Goal: Find specific page/section: Find specific page/section

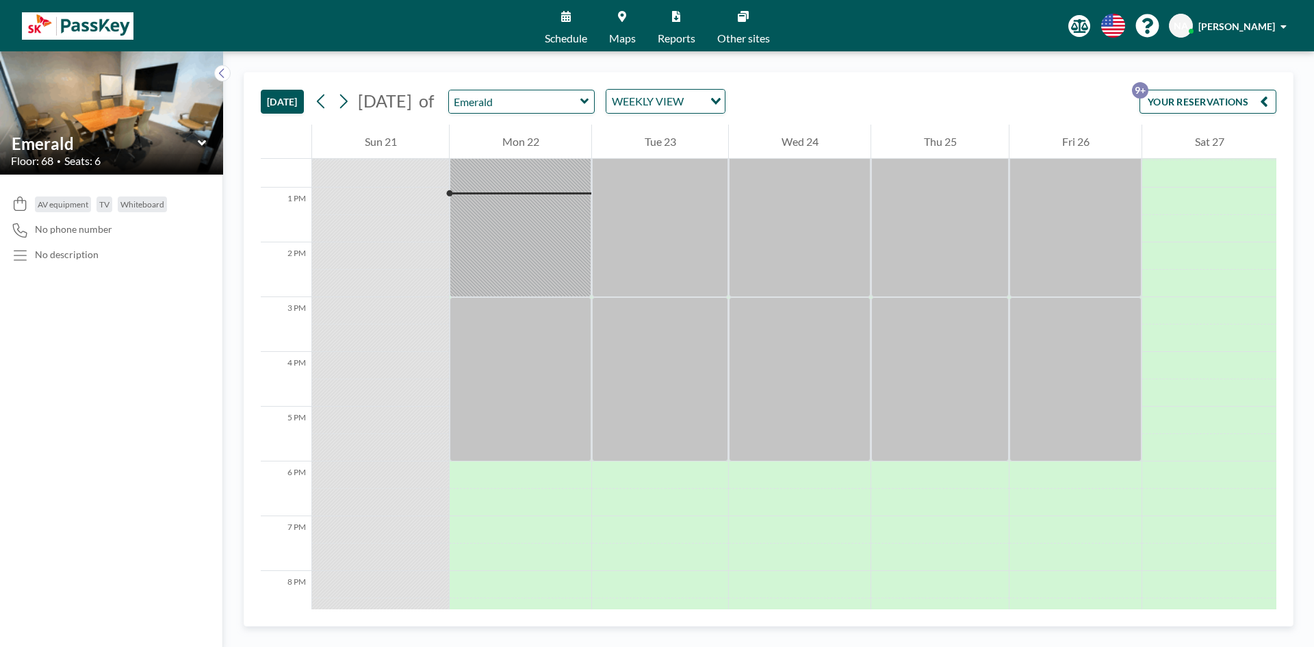
scroll to position [685, 0]
click at [524, 309] on div at bounding box center [521, 378] width 142 height 164
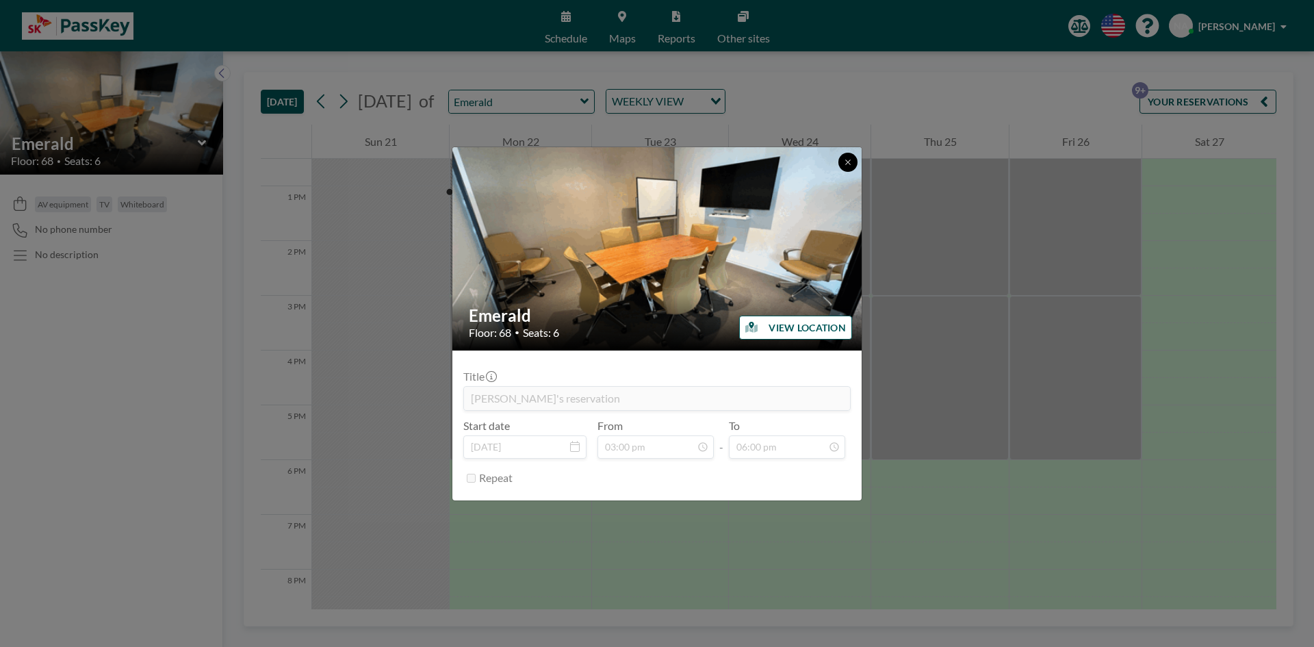
click at [848, 160] on icon at bounding box center [848, 162] width 8 height 8
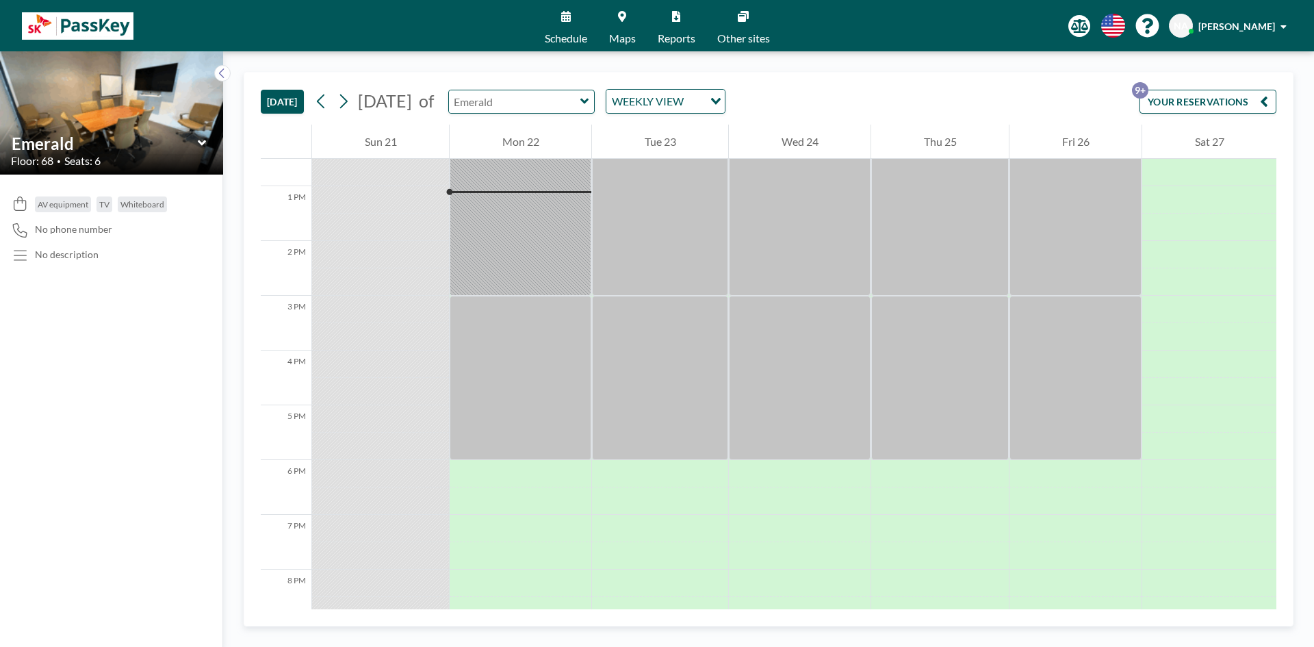
click at [581, 96] on input "text" at bounding box center [514, 101] width 131 height 23
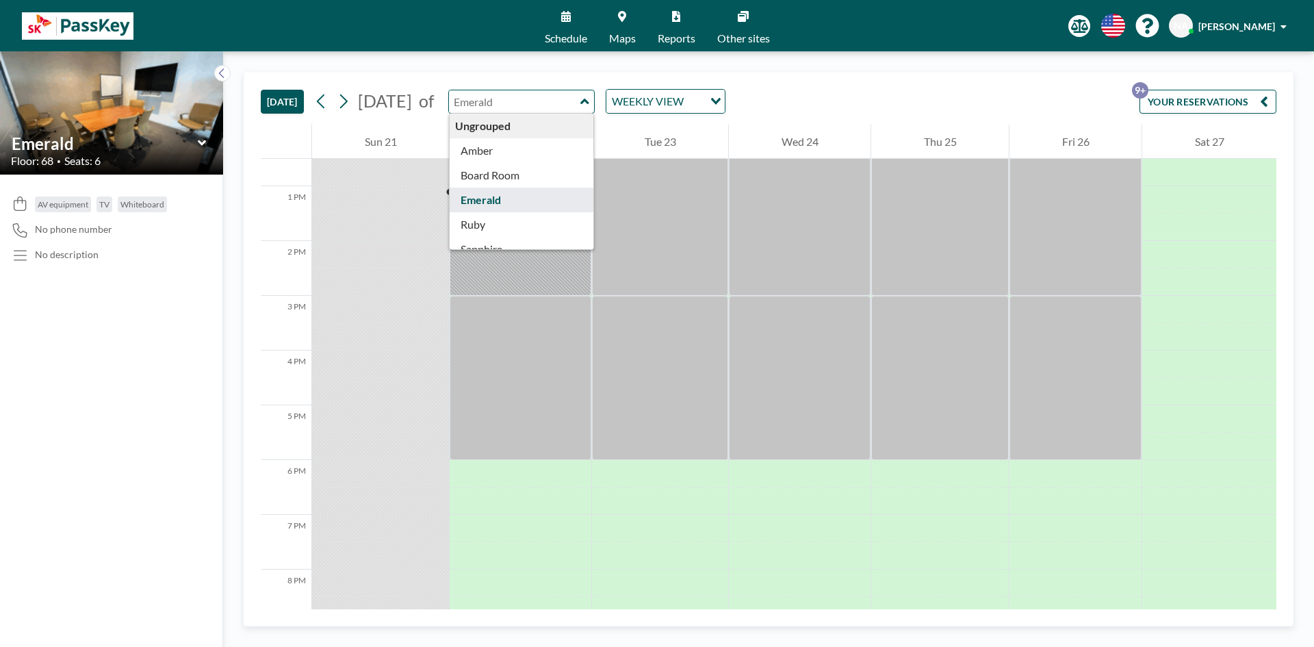
type input "Emerald"
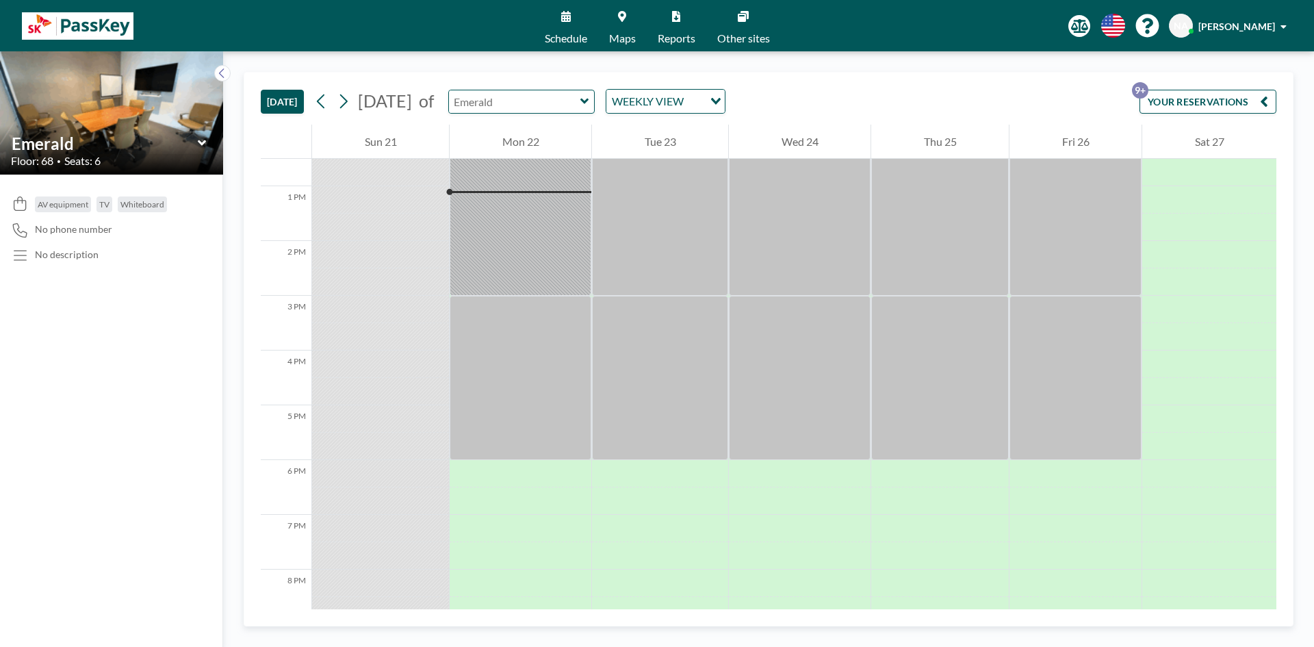
click at [581, 108] on input "text" at bounding box center [514, 101] width 131 height 23
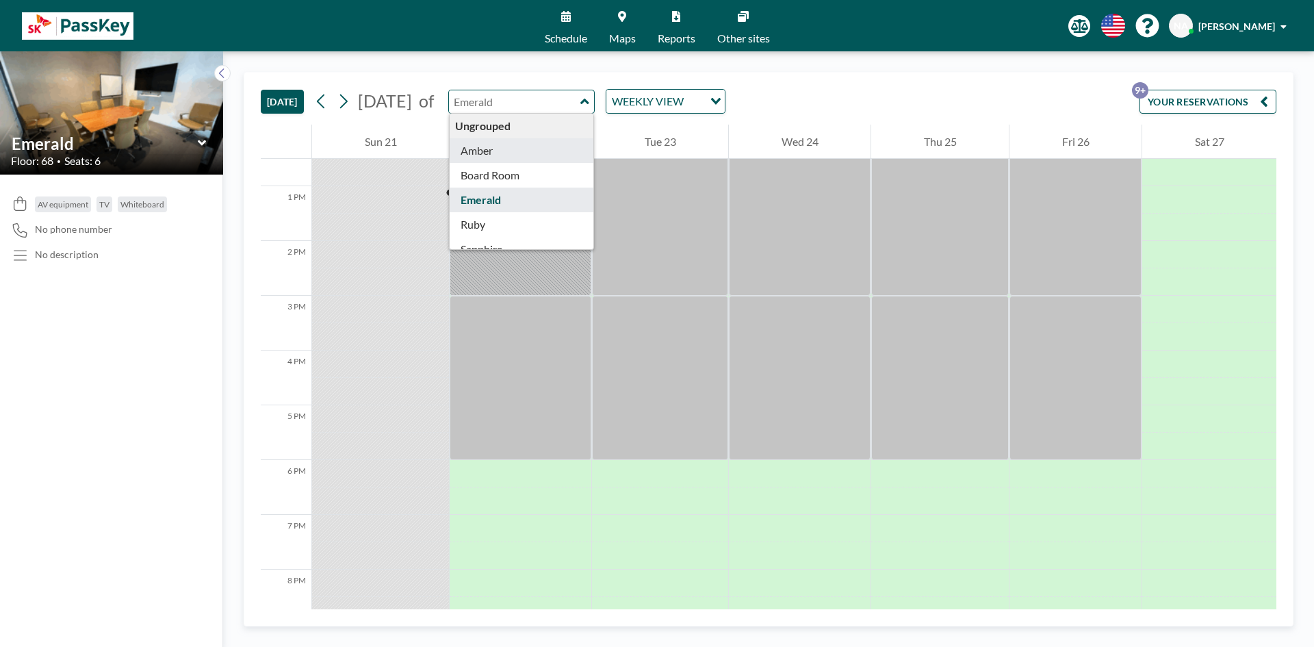
type input "Amber"
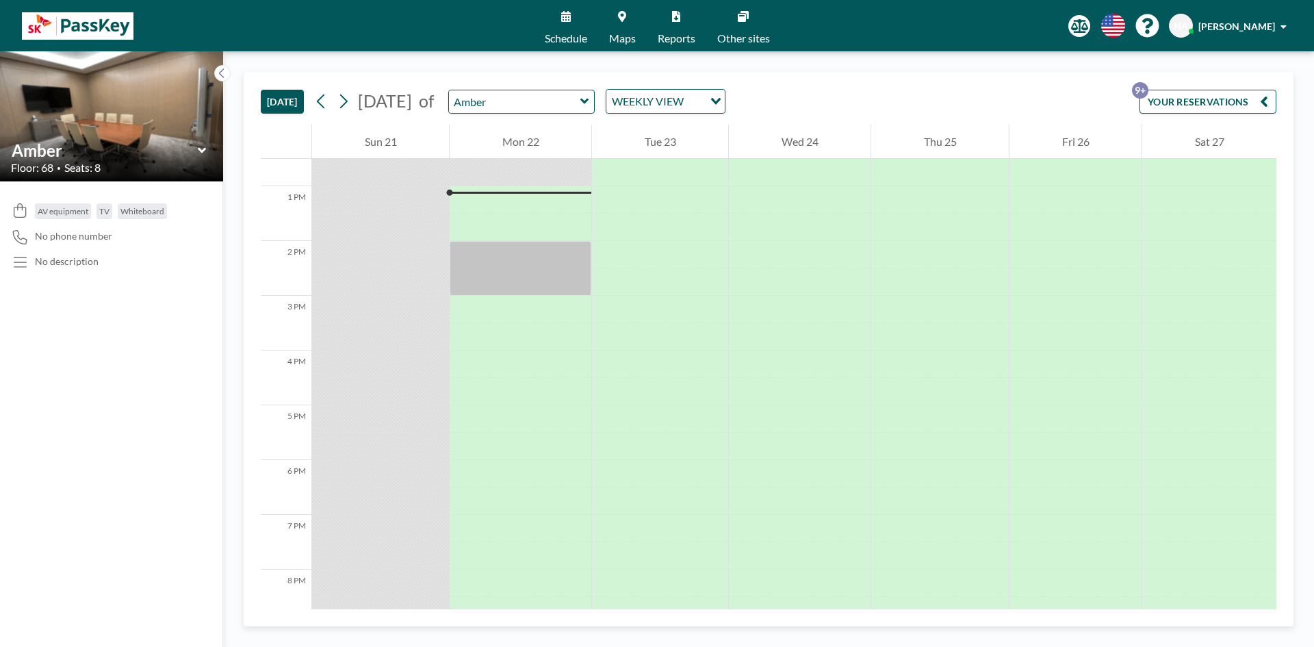
click at [596, 109] on div "Amber" at bounding box center [521, 102] width 147 height 24
click at [589, 99] on icon at bounding box center [585, 101] width 9 height 14
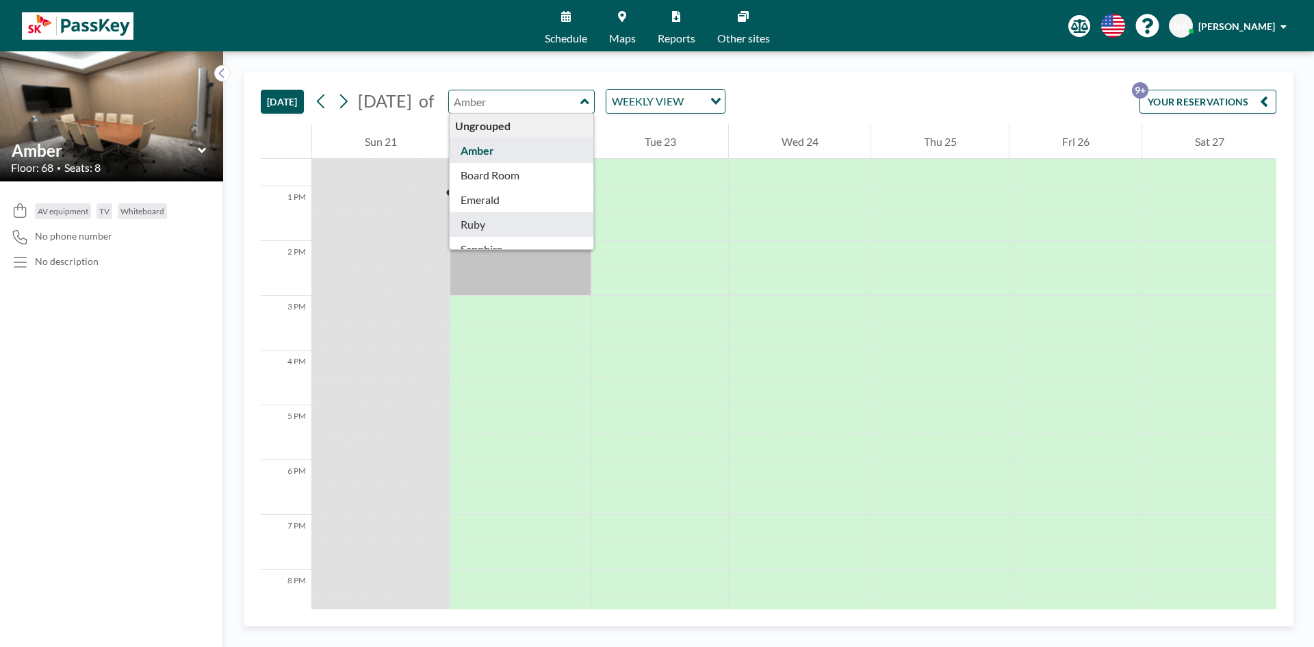
type input "Ruby"
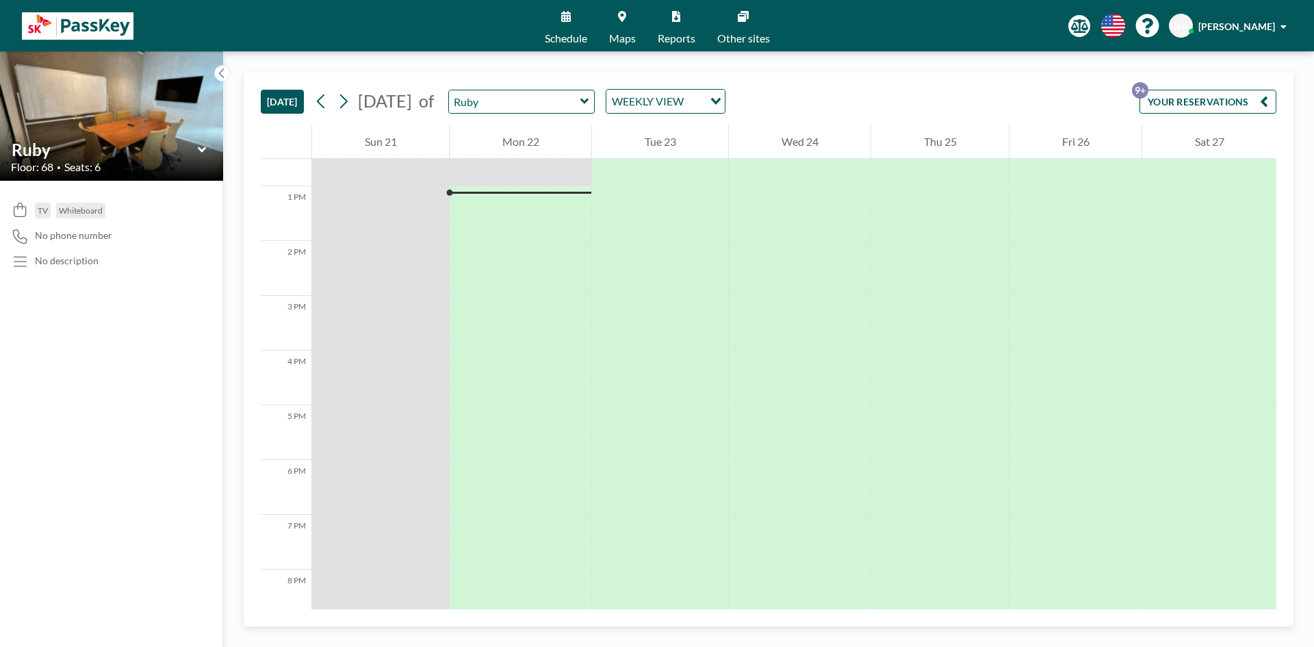
click at [200, 148] on icon at bounding box center [201, 149] width 8 height 5
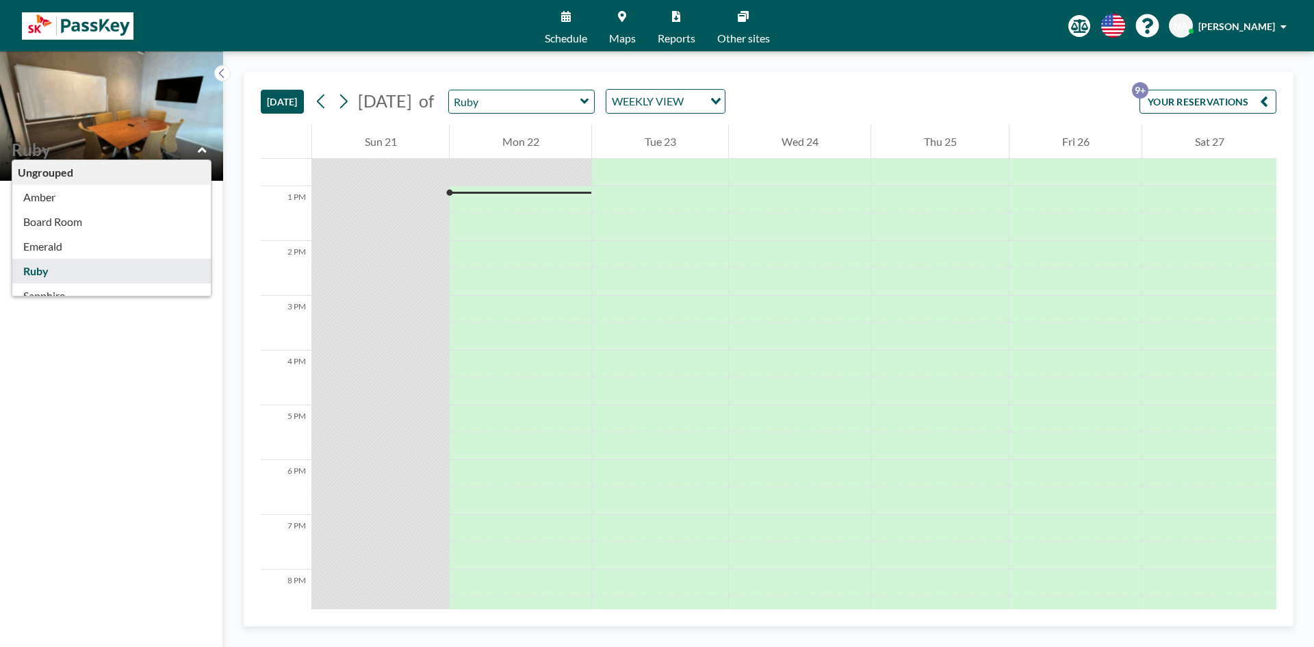
click at [197, 127] on img at bounding box center [111, 115] width 223 height 129
click at [220, 72] on icon at bounding box center [222, 73] width 9 height 14
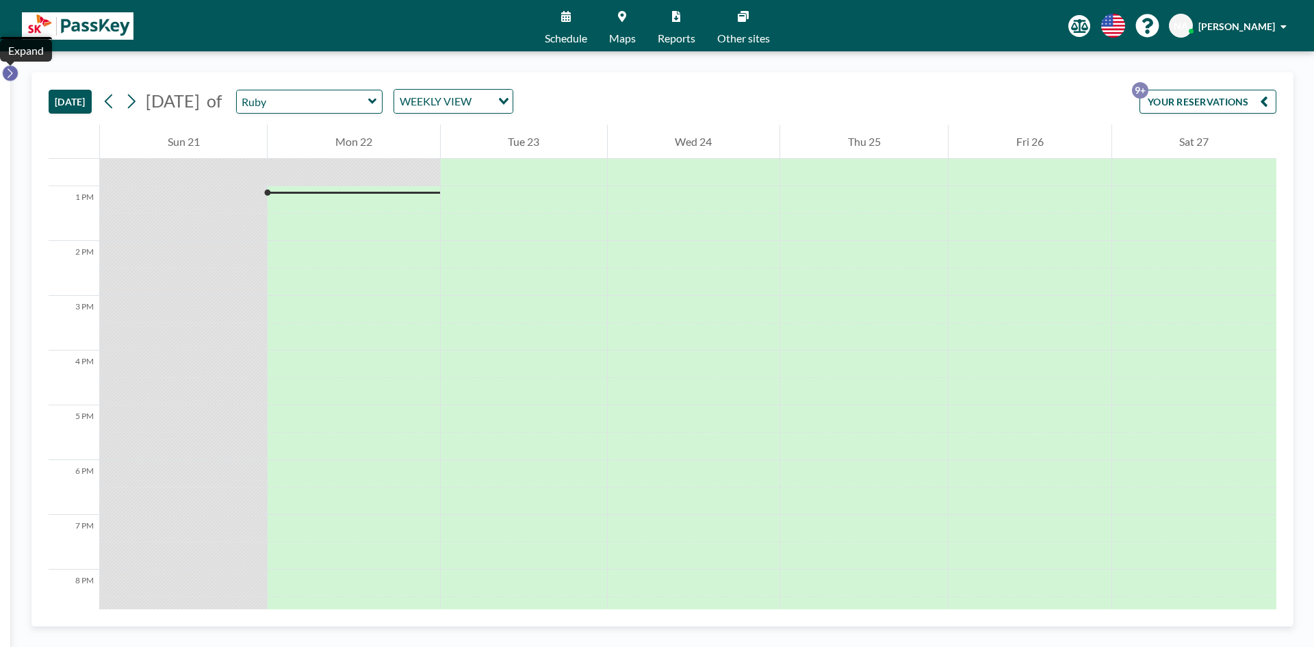
click at [17, 73] on button at bounding box center [10, 73] width 16 height 16
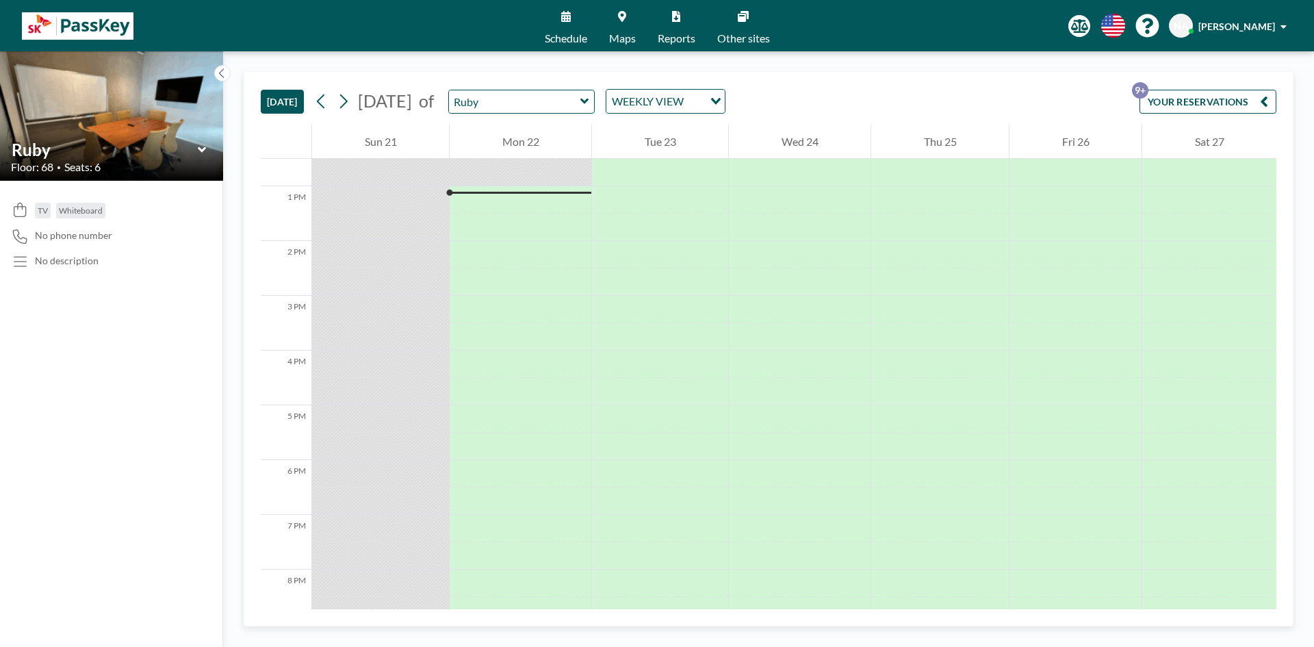
click at [136, 174] on div "Floor: 68 • Seats: 6" at bounding box center [111, 167] width 201 height 14
click at [136, 159] on input "text" at bounding box center [105, 150] width 186 height 20
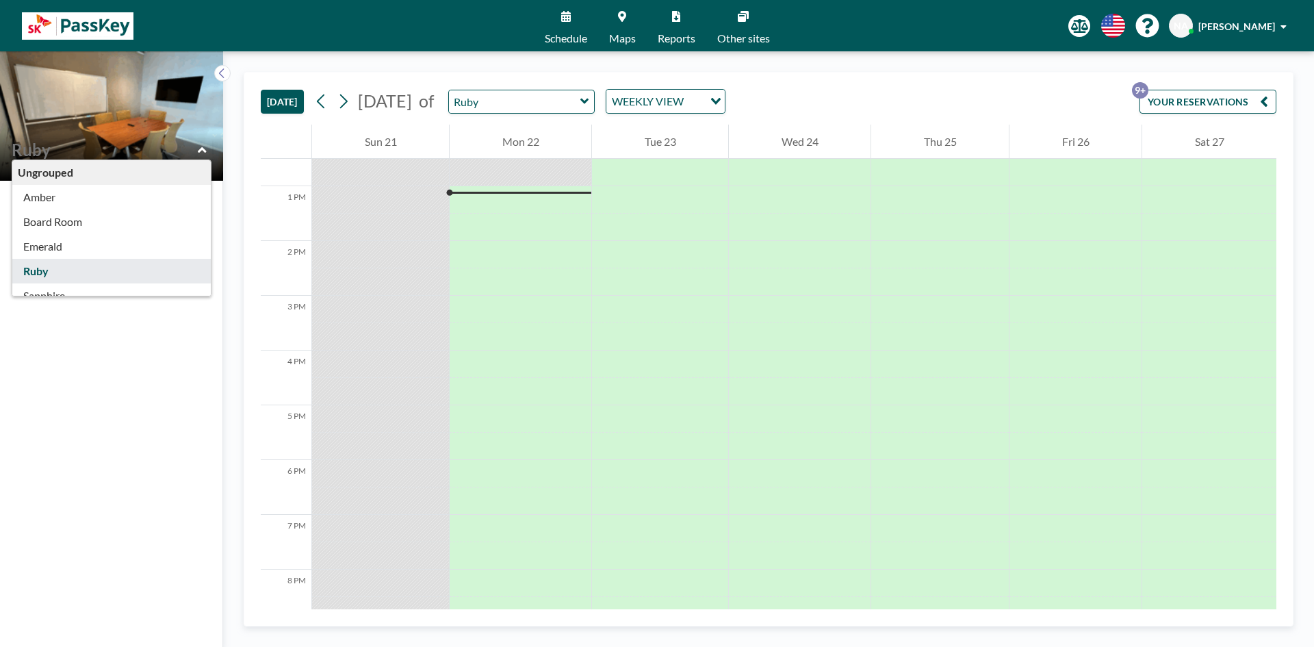
click at [145, 140] on input "text" at bounding box center [105, 150] width 186 height 20
type input "Ruby"
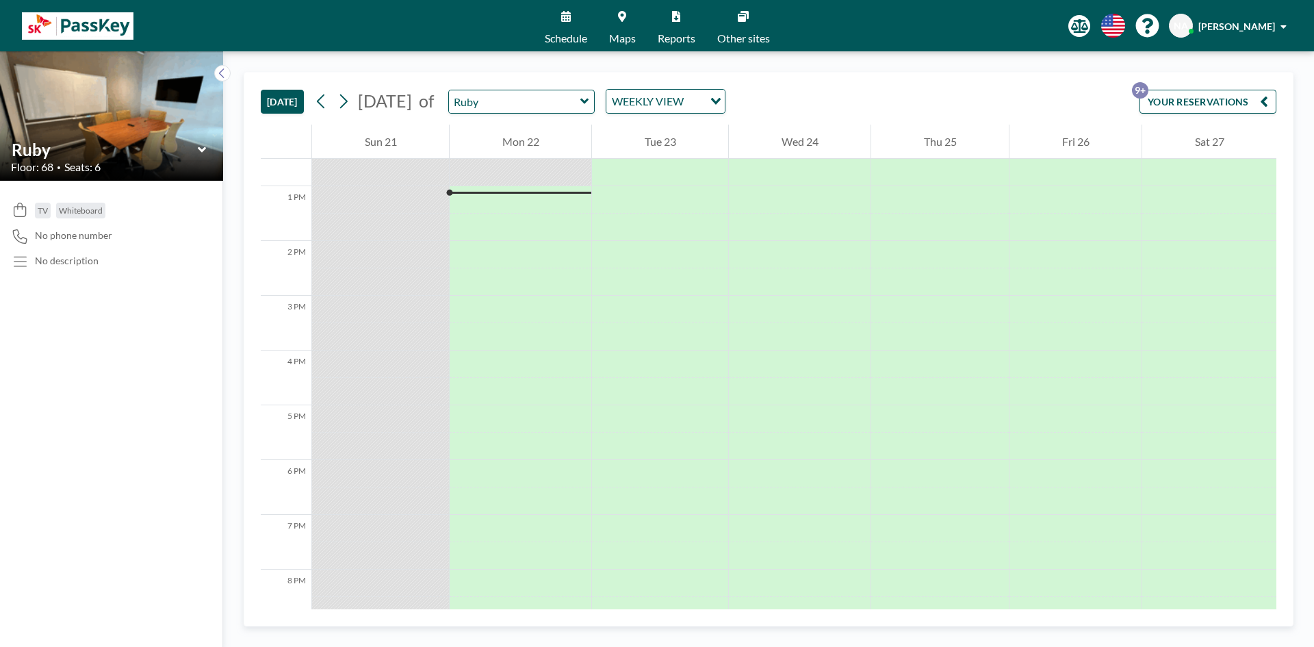
click at [205, 147] on icon at bounding box center [202, 150] width 9 height 14
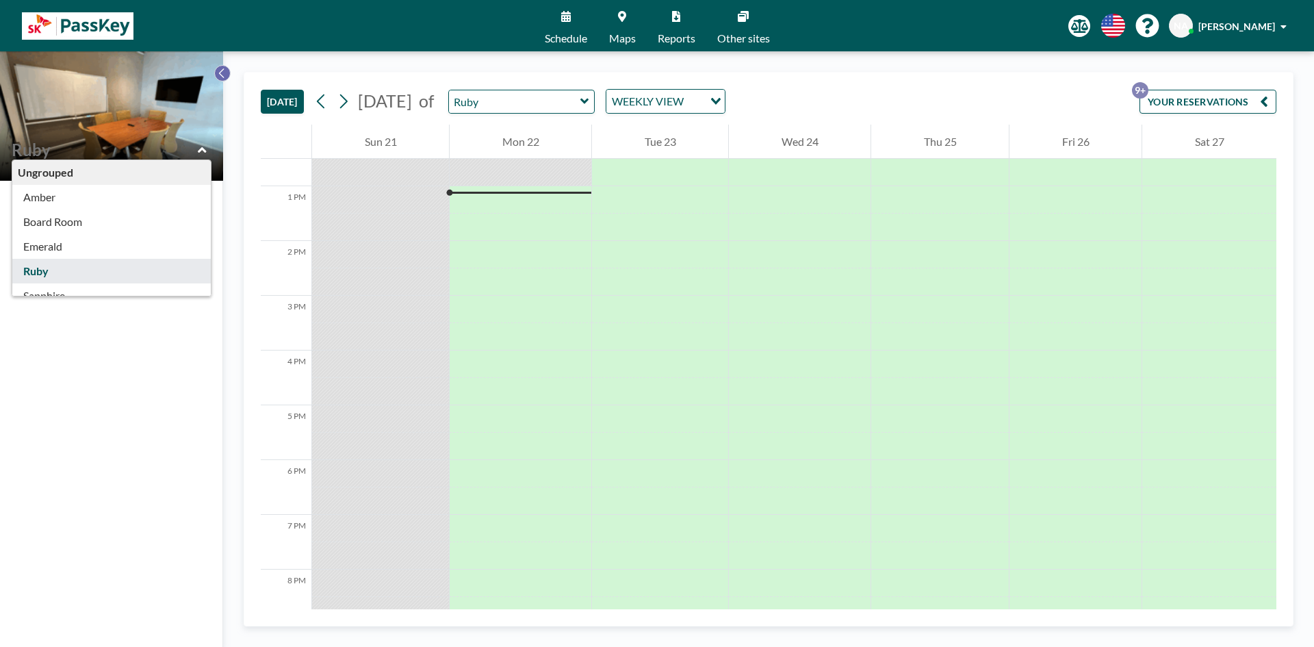
click at [225, 77] on icon at bounding box center [222, 73] width 9 height 14
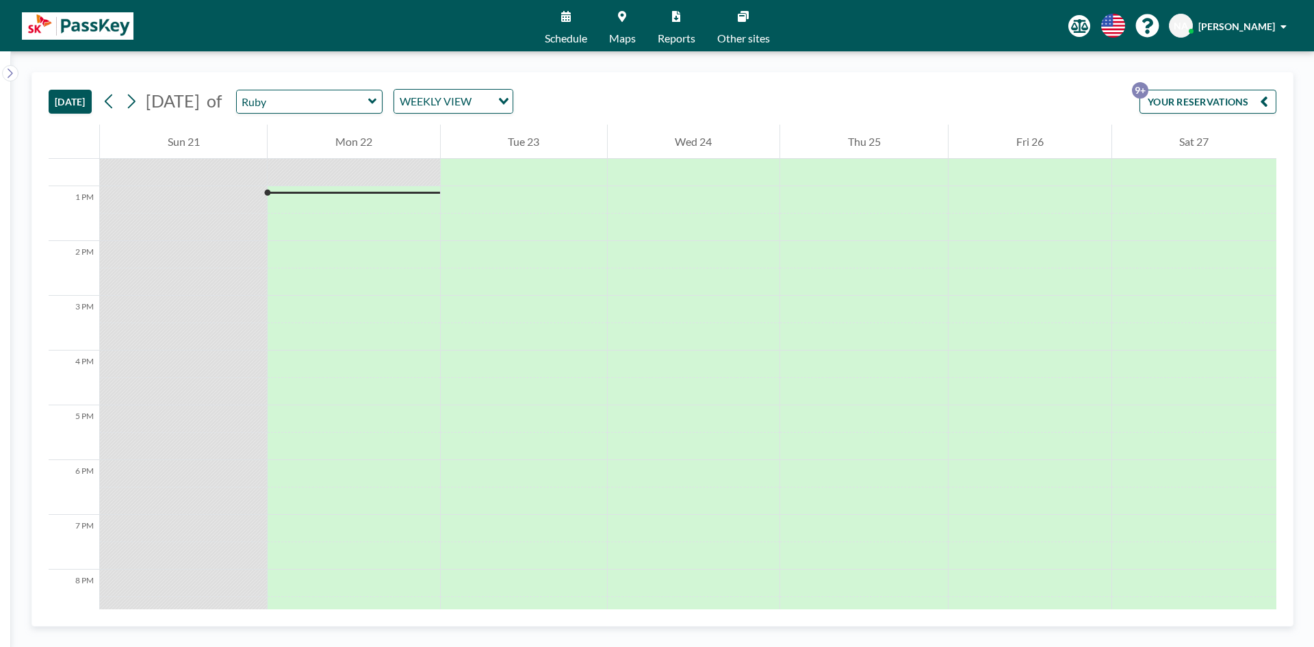
click at [12, 77] on icon at bounding box center [9, 73] width 9 height 14
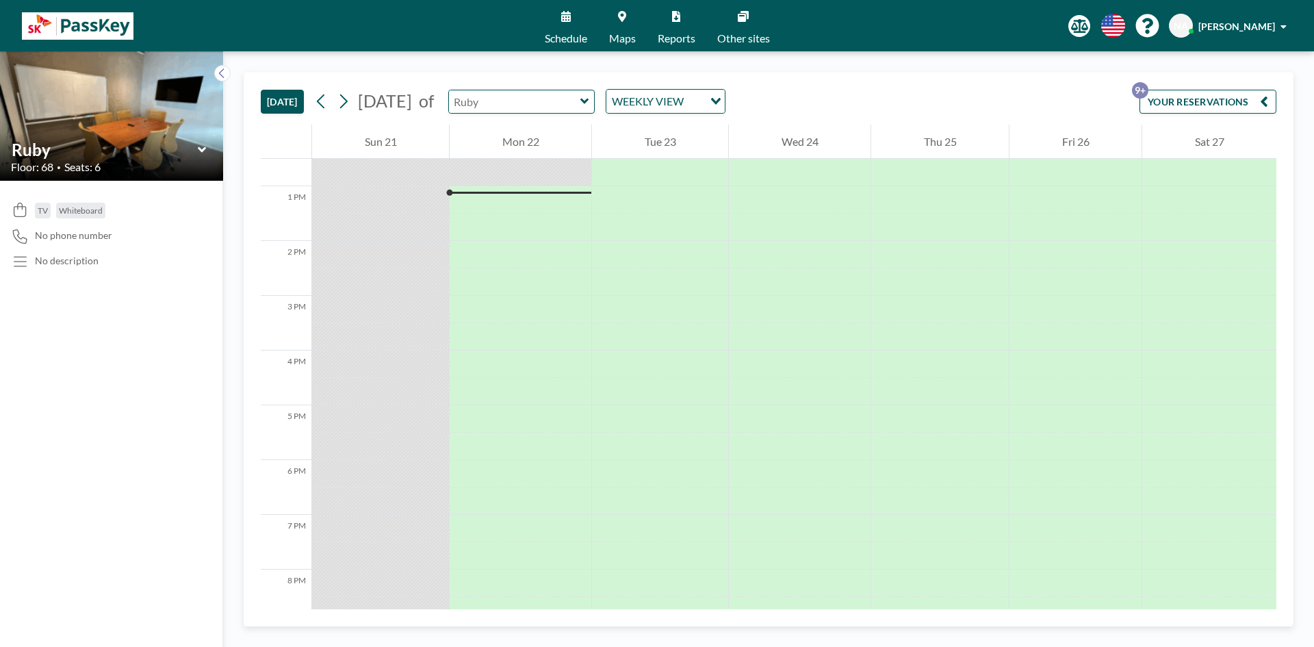
click at [581, 105] on input "text" at bounding box center [514, 101] width 131 height 23
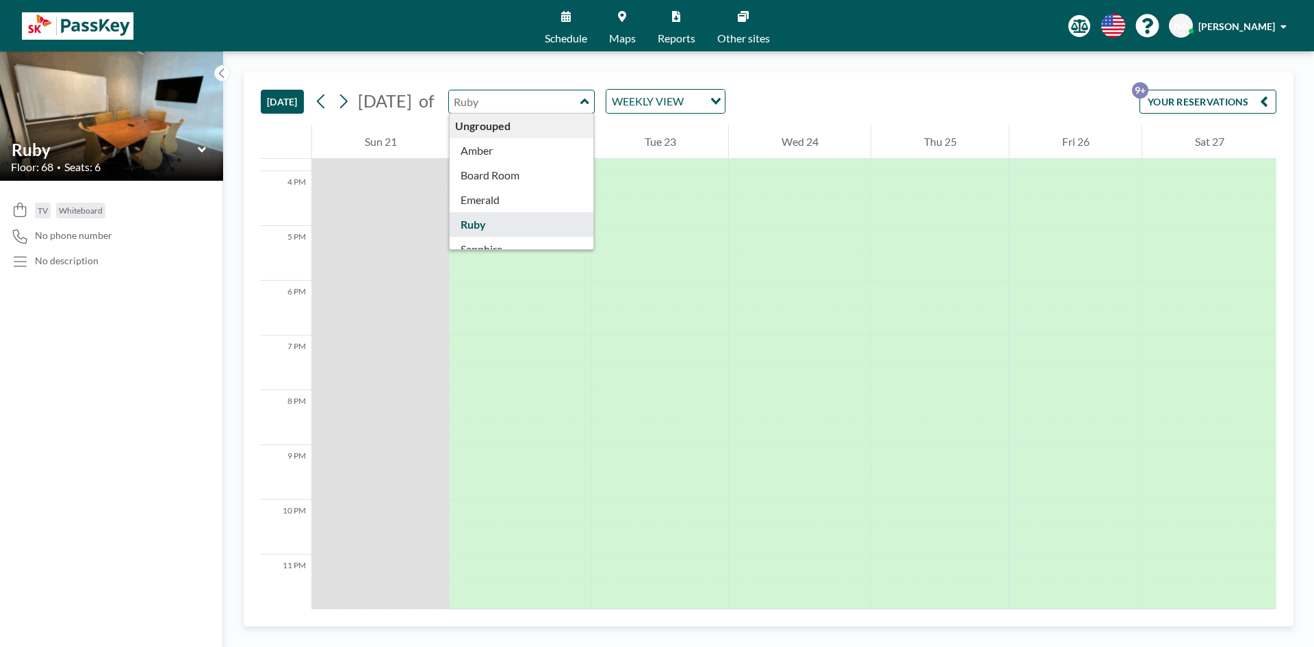
scroll to position [44, 0]
